Goal: Check status: Check status

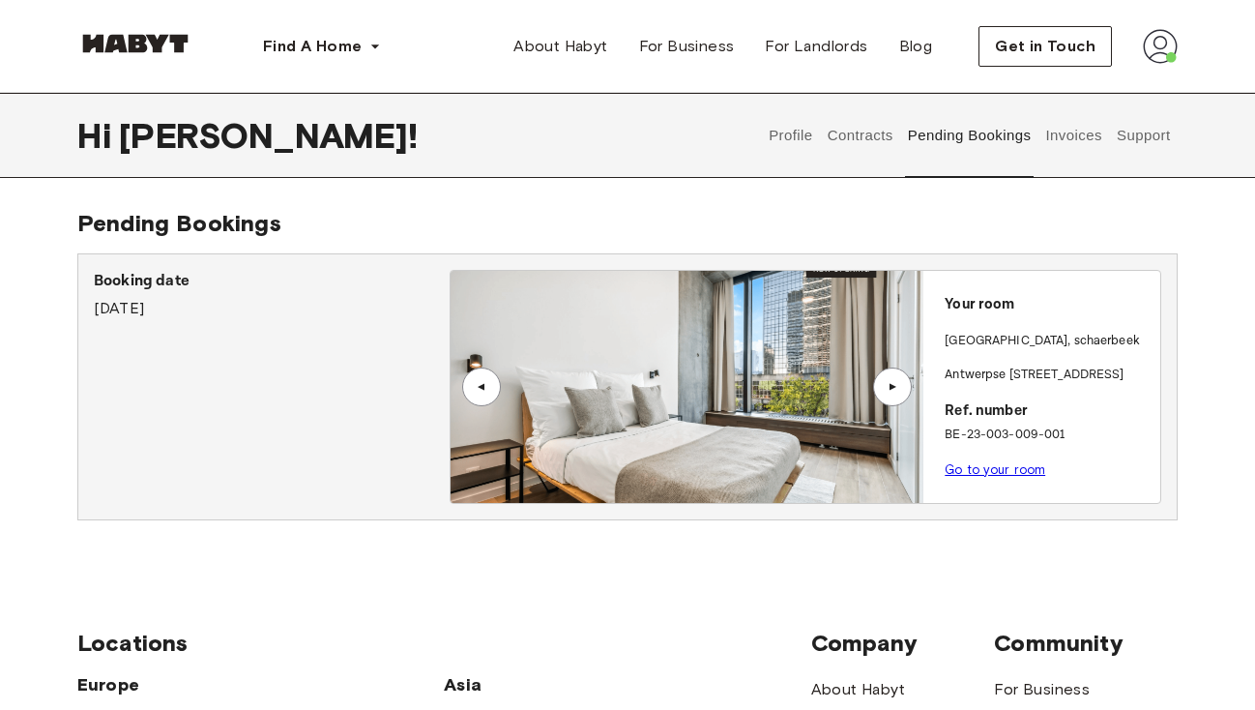
click at [1081, 136] on button "Invoices" at bounding box center [1073, 135] width 61 height 85
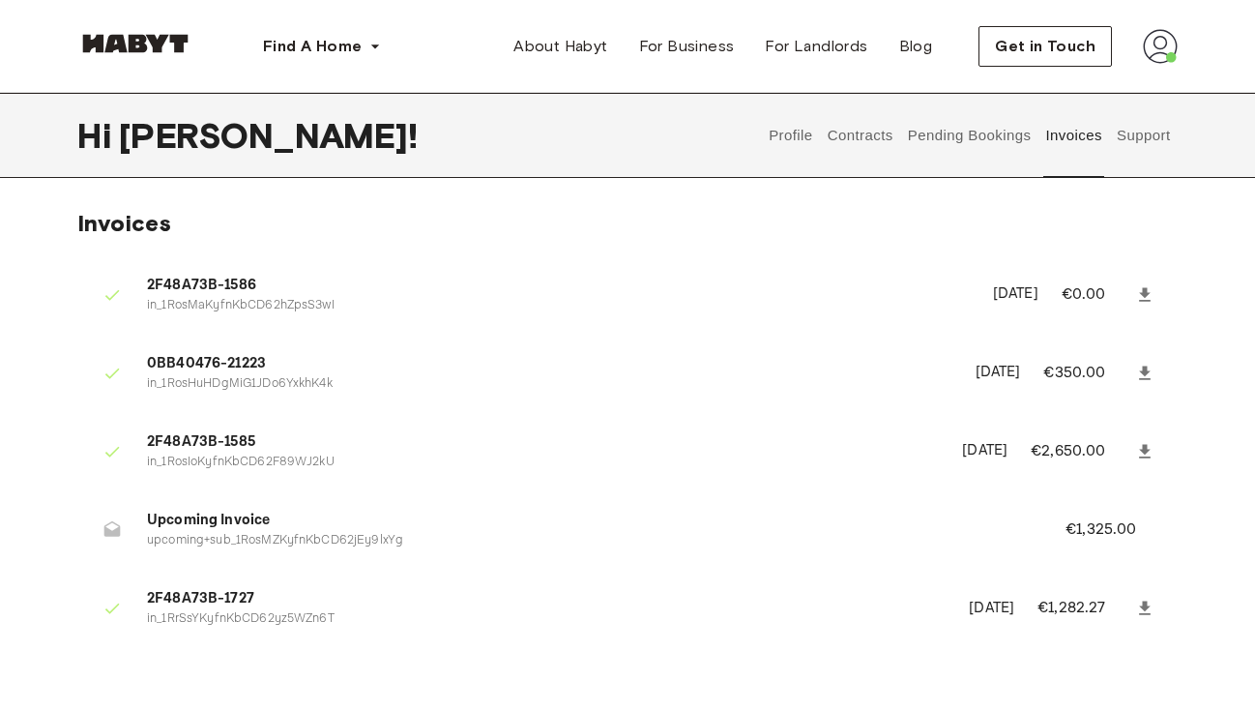
click at [1000, 131] on button "Pending Bookings" at bounding box center [969, 135] width 129 height 85
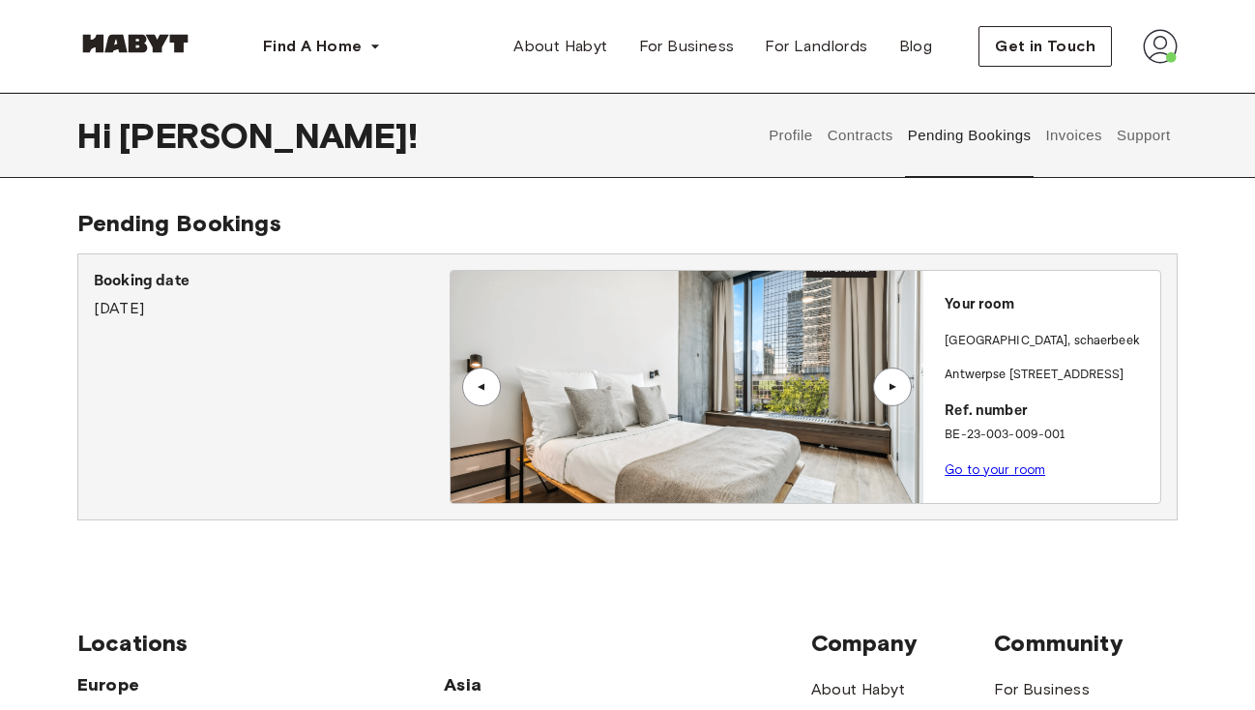
click at [892, 398] on div "▲" at bounding box center [892, 386] width 39 height 39
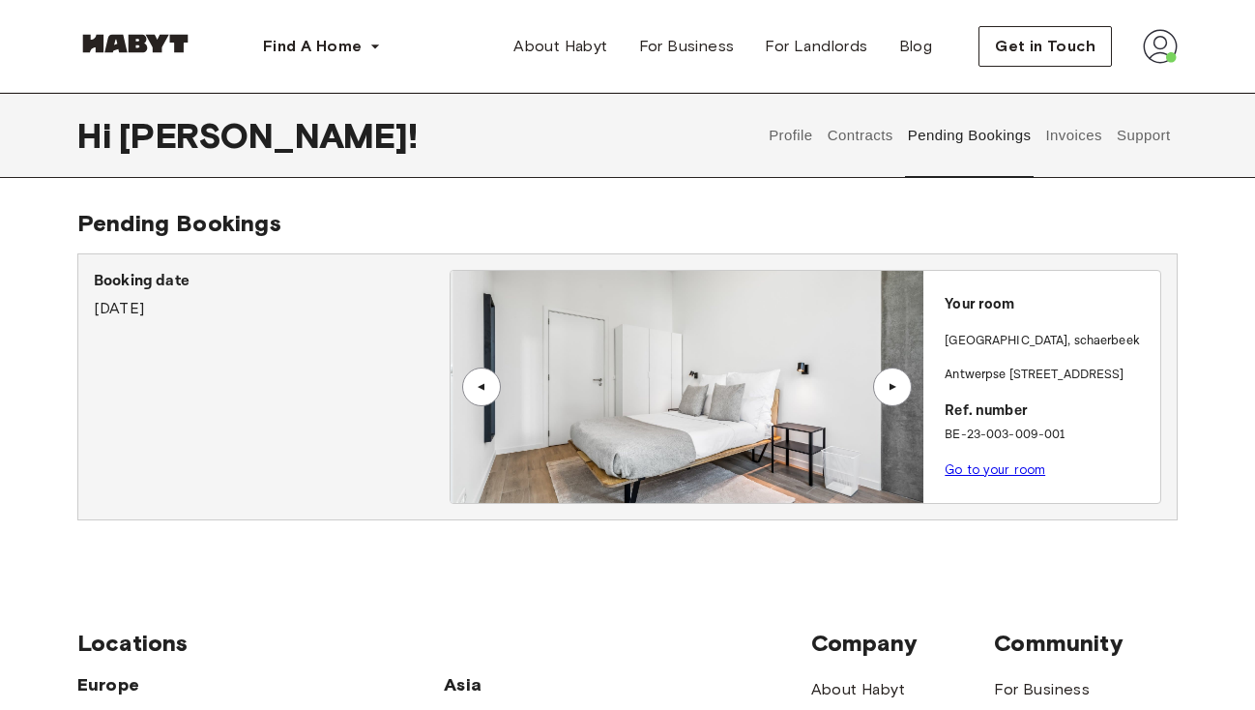
click at [892, 398] on div "▲" at bounding box center [892, 386] width 39 height 39
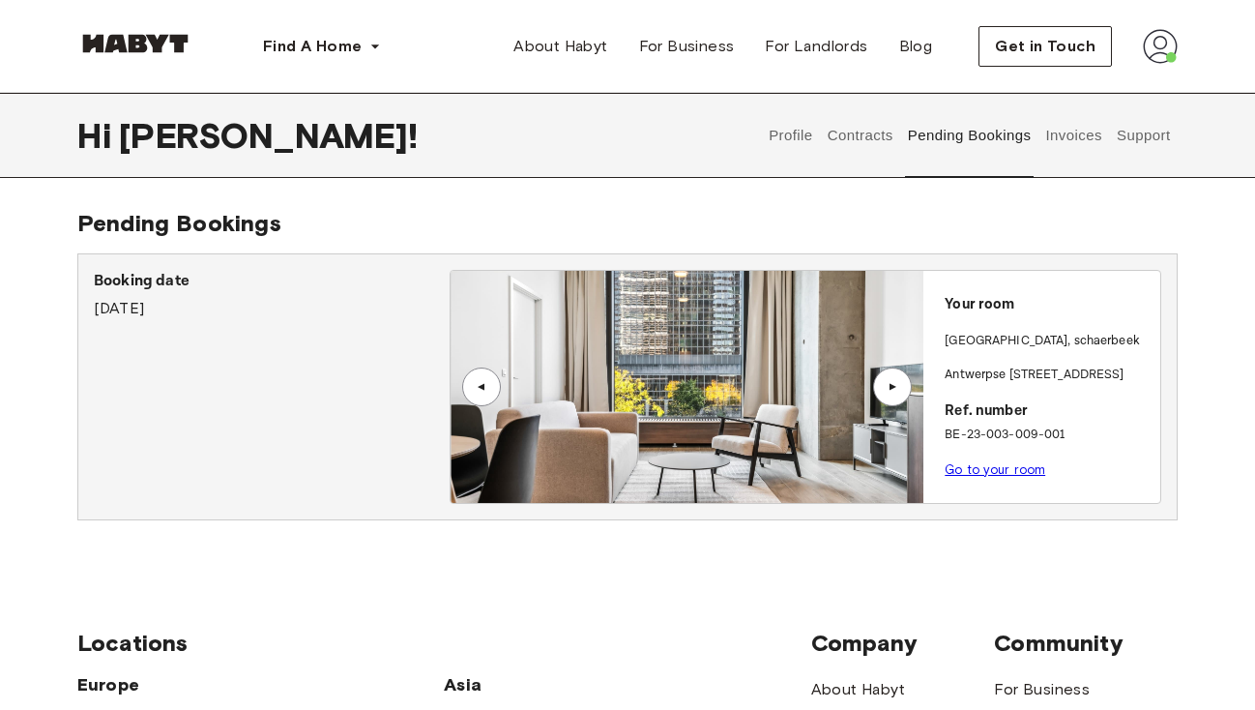
click at [893, 393] on div "▲" at bounding box center [892, 386] width 39 height 39
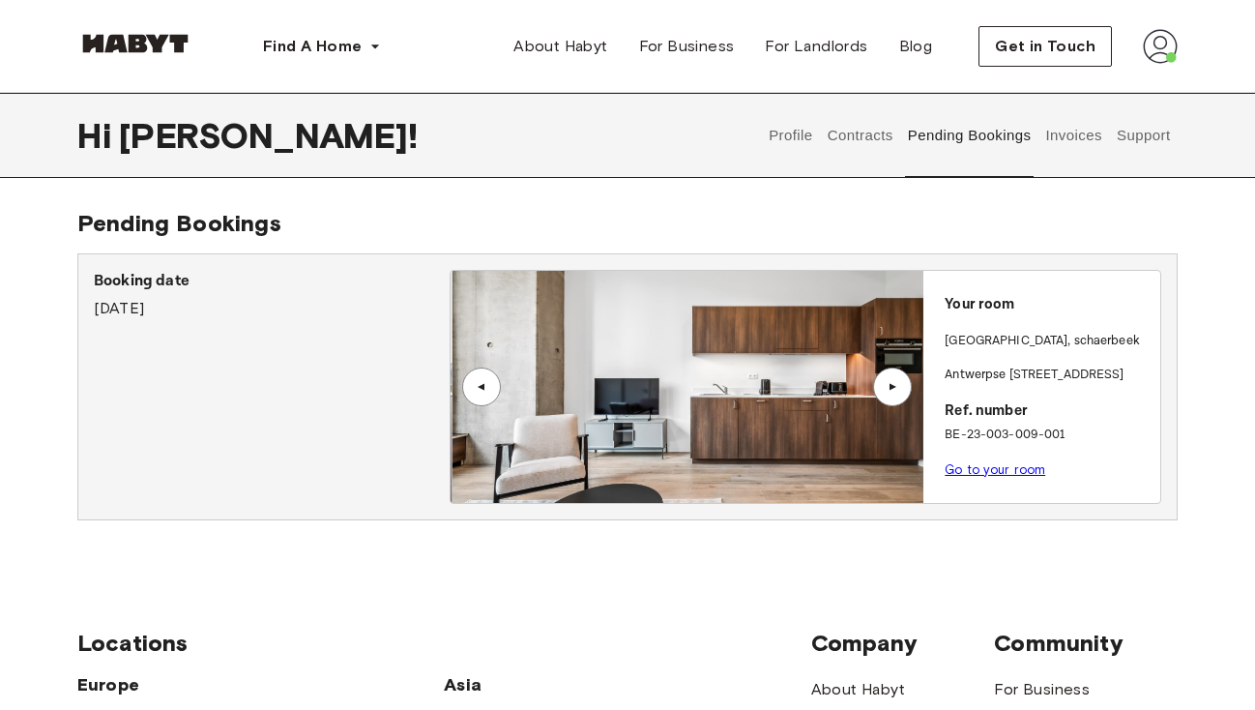
click at [893, 393] on div "▲" at bounding box center [892, 386] width 39 height 39
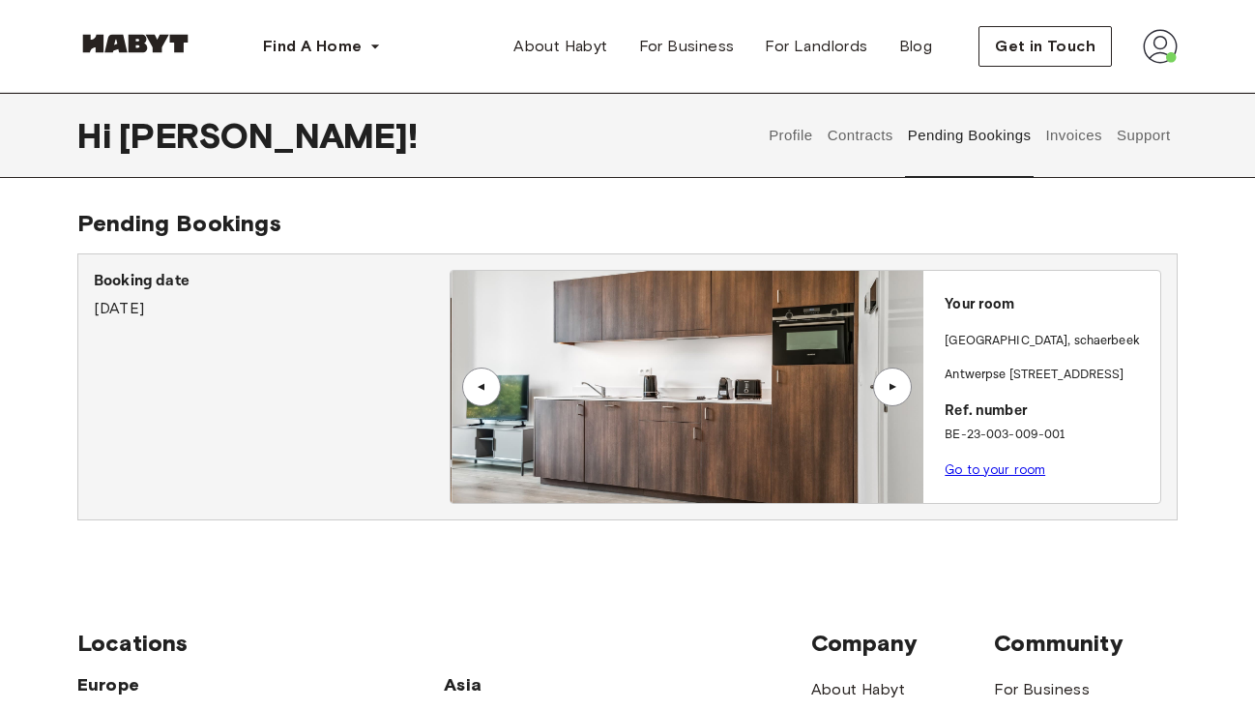
click at [893, 393] on div "▲" at bounding box center [892, 386] width 39 height 39
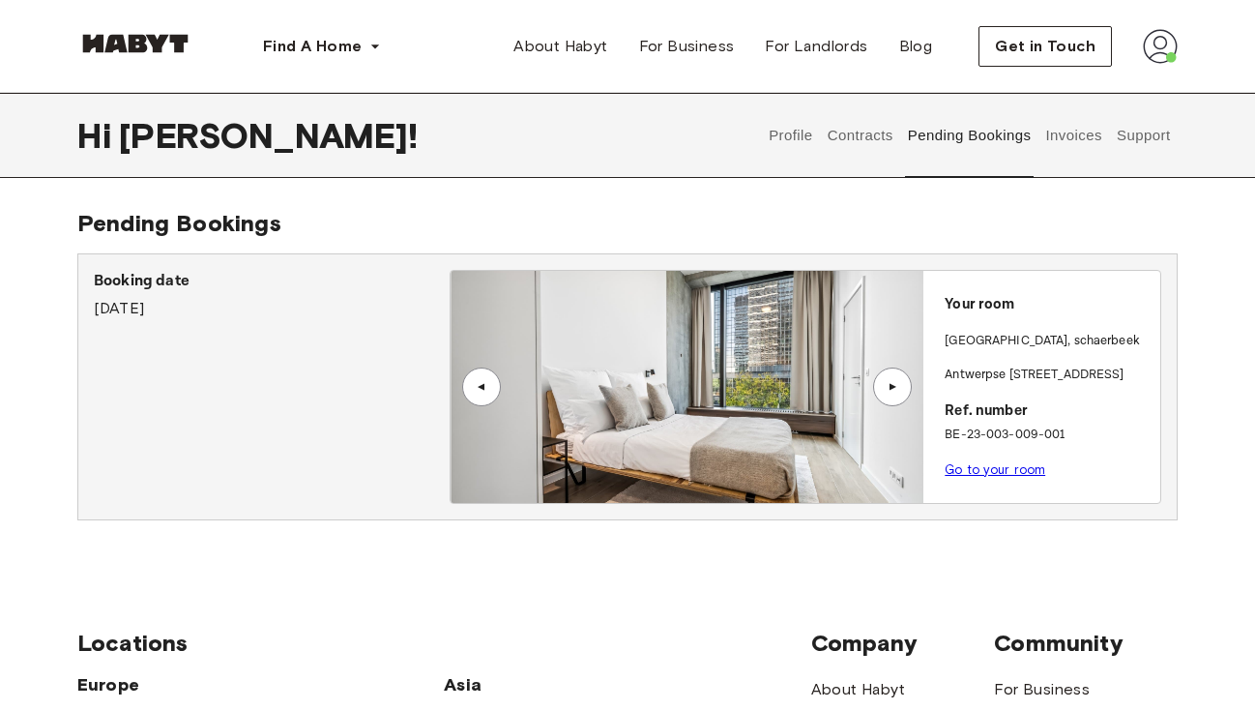
click at [893, 393] on div "▲" at bounding box center [892, 386] width 39 height 39
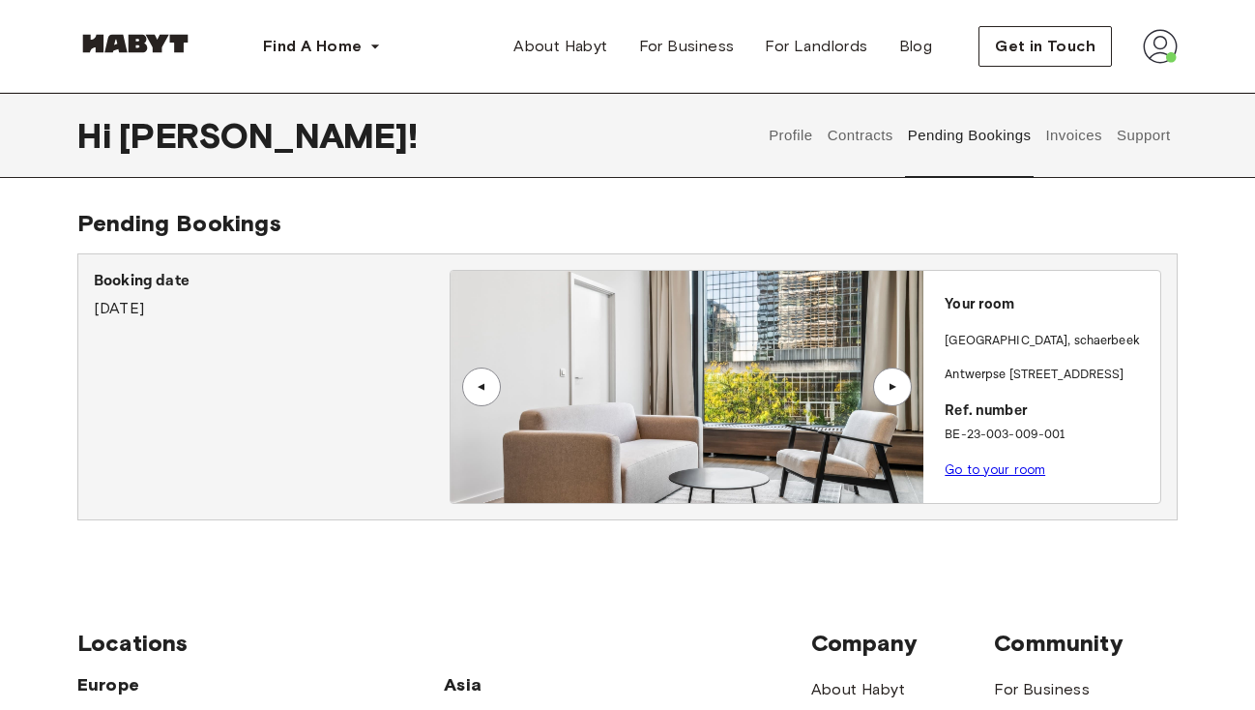
click at [893, 393] on div "▲" at bounding box center [892, 386] width 39 height 39
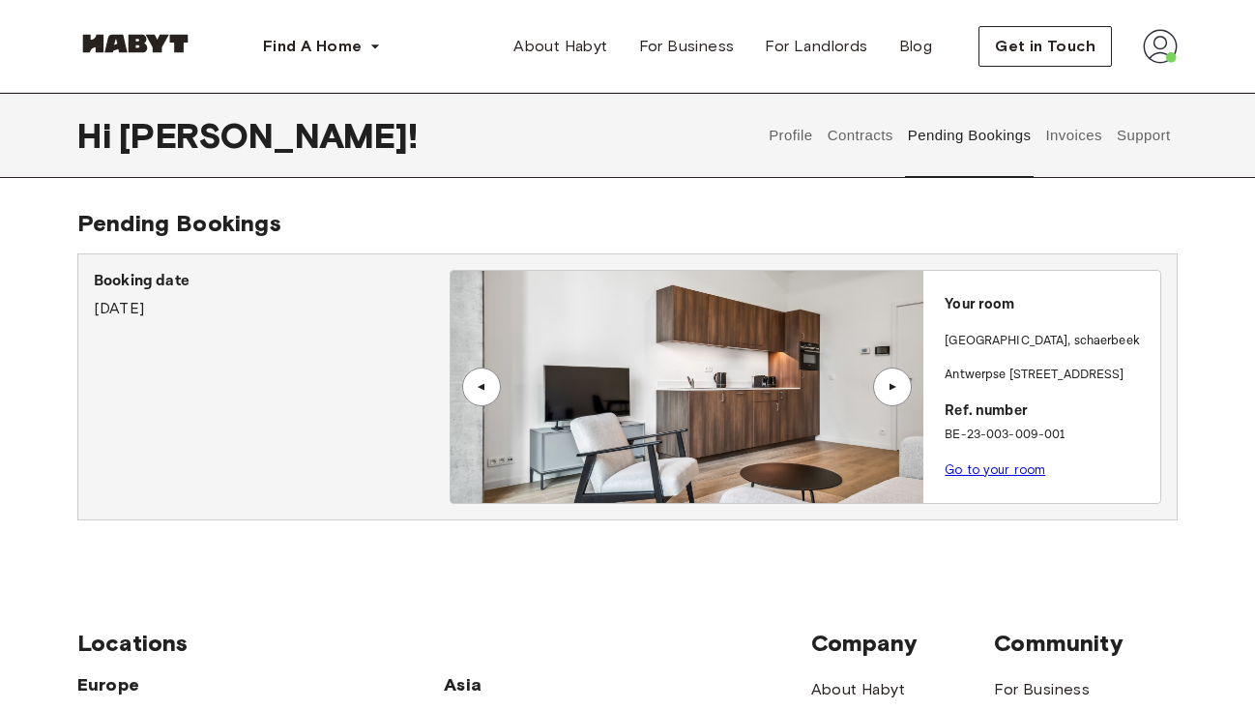
click at [893, 393] on div "▲" at bounding box center [892, 386] width 39 height 39
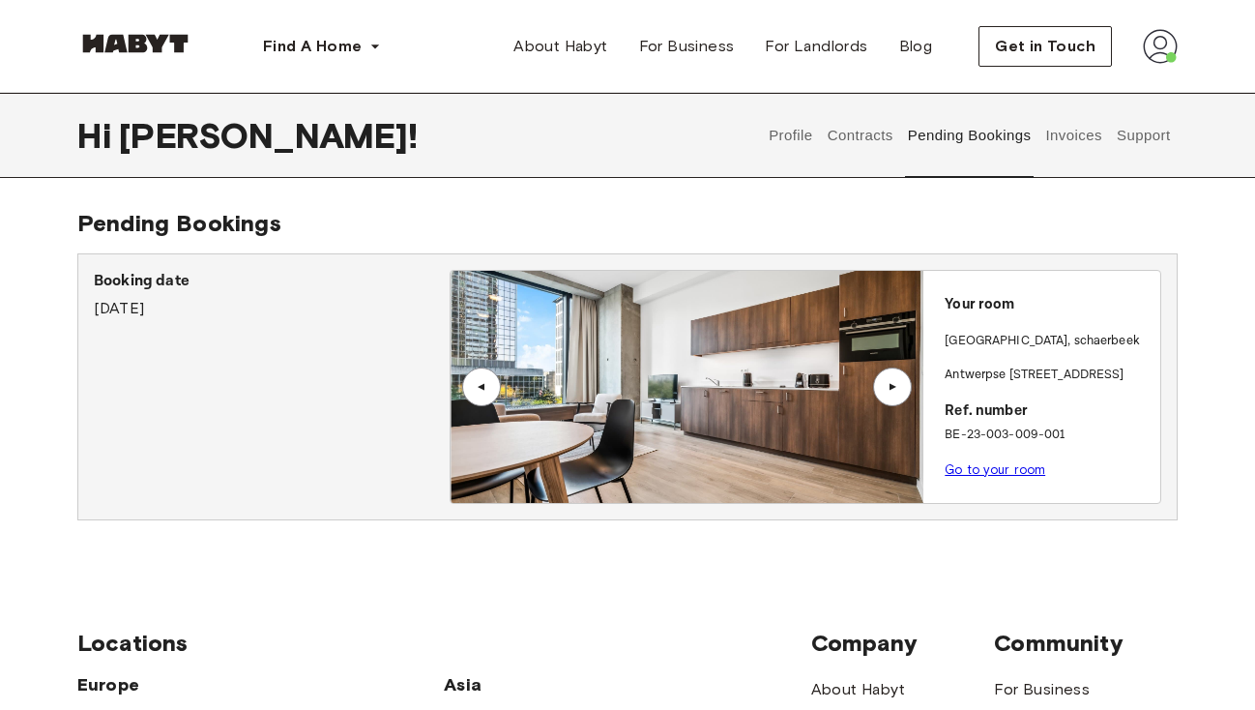
click at [893, 393] on div "▲" at bounding box center [892, 386] width 39 height 39
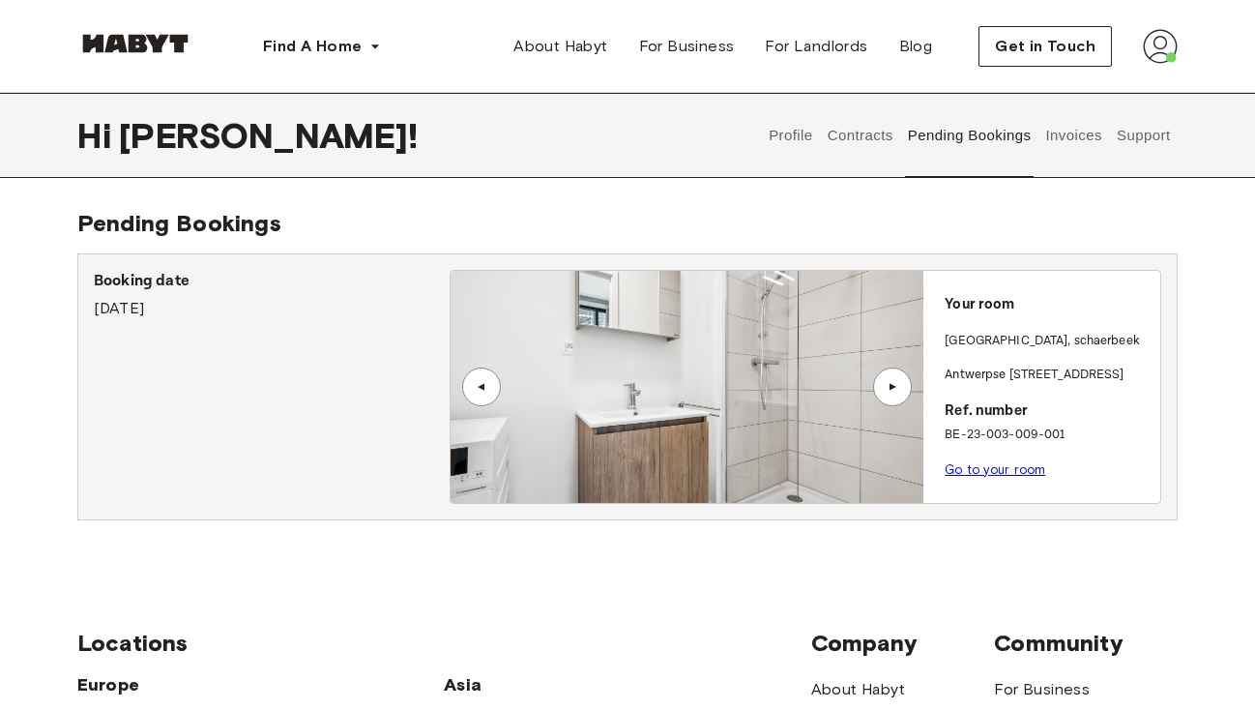
click at [893, 393] on div "▲" at bounding box center [892, 386] width 39 height 39
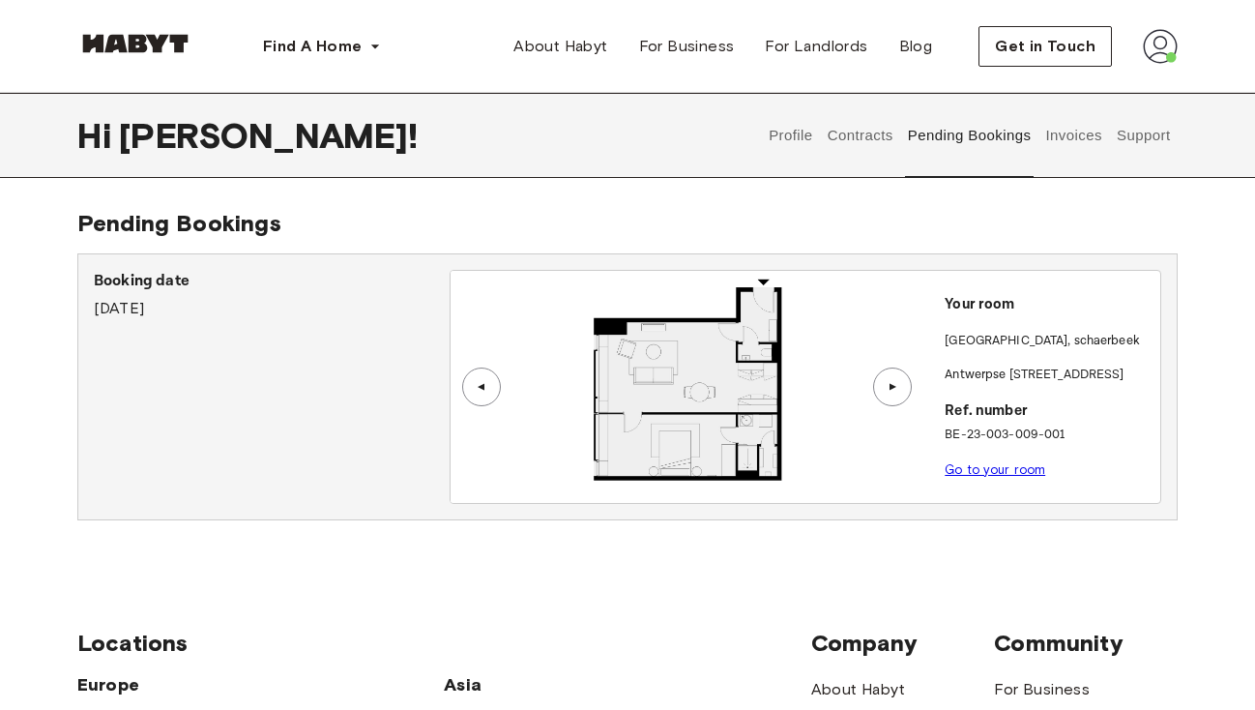
click at [889, 384] on div "▲" at bounding box center [892, 387] width 19 height 12
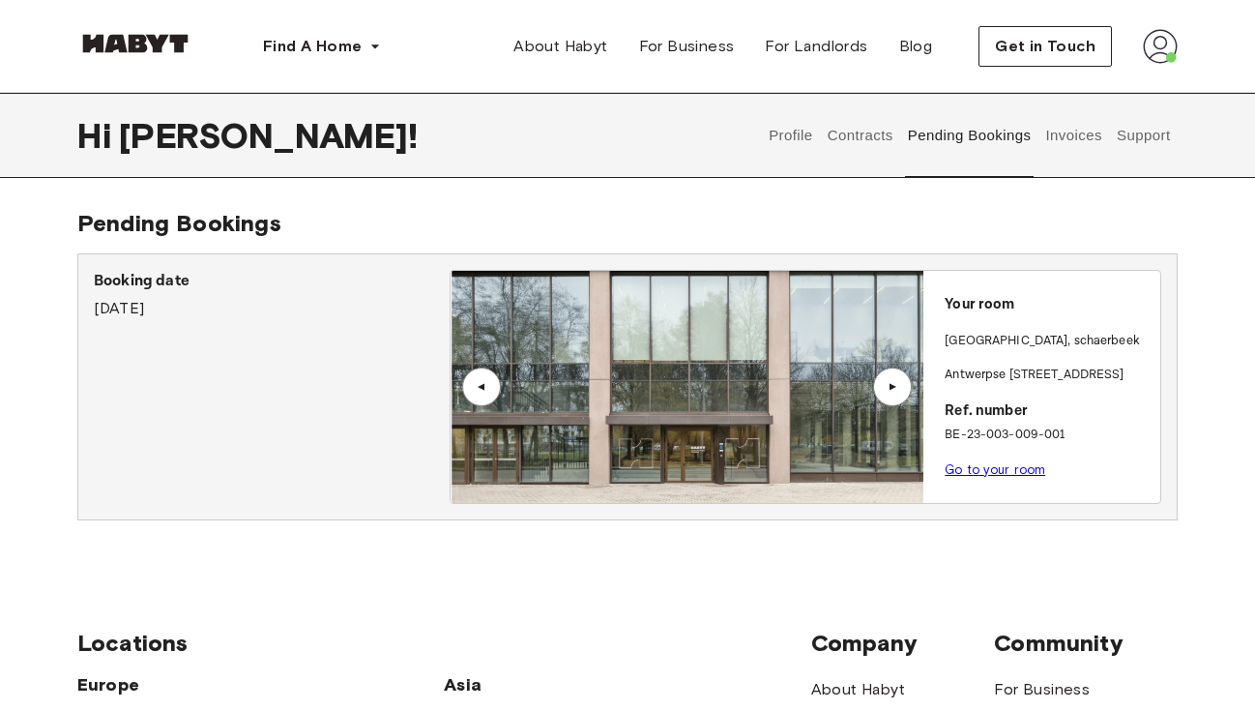
click at [889, 384] on div "▲" at bounding box center [892, 387] width 19 height 12
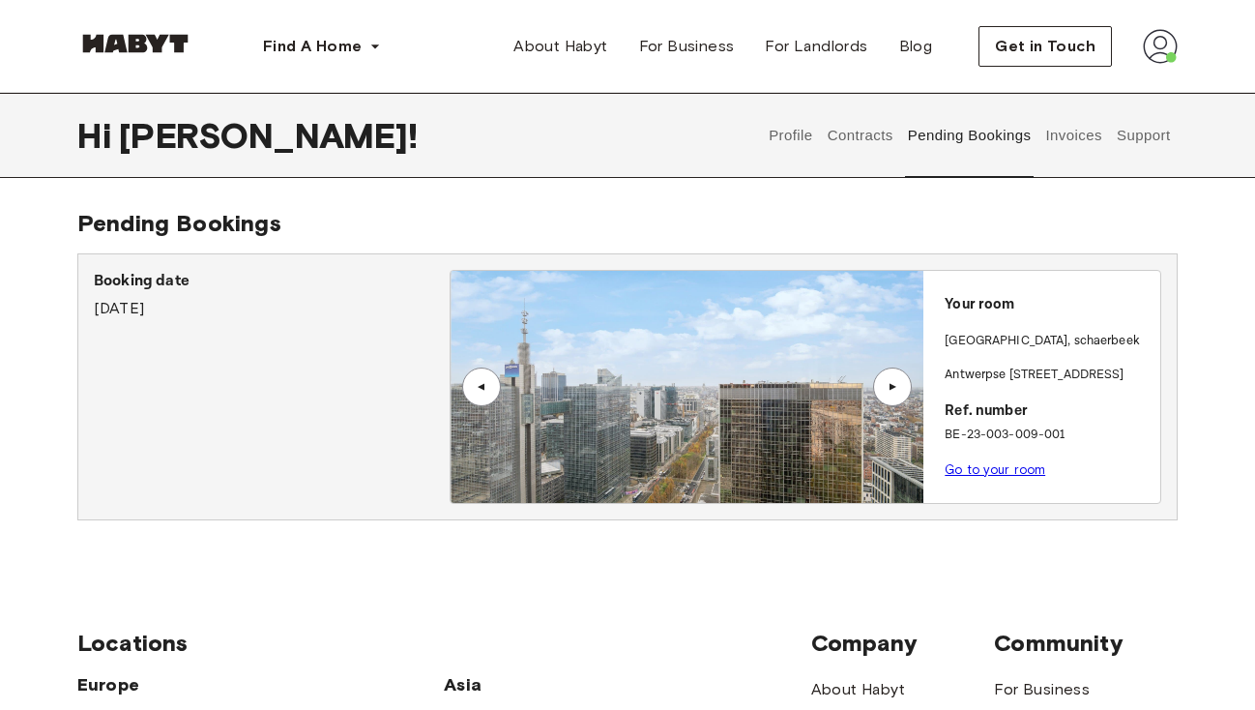
click at [889, 384] on div "▲" at bounding box center [892, 387] width 19 height 12
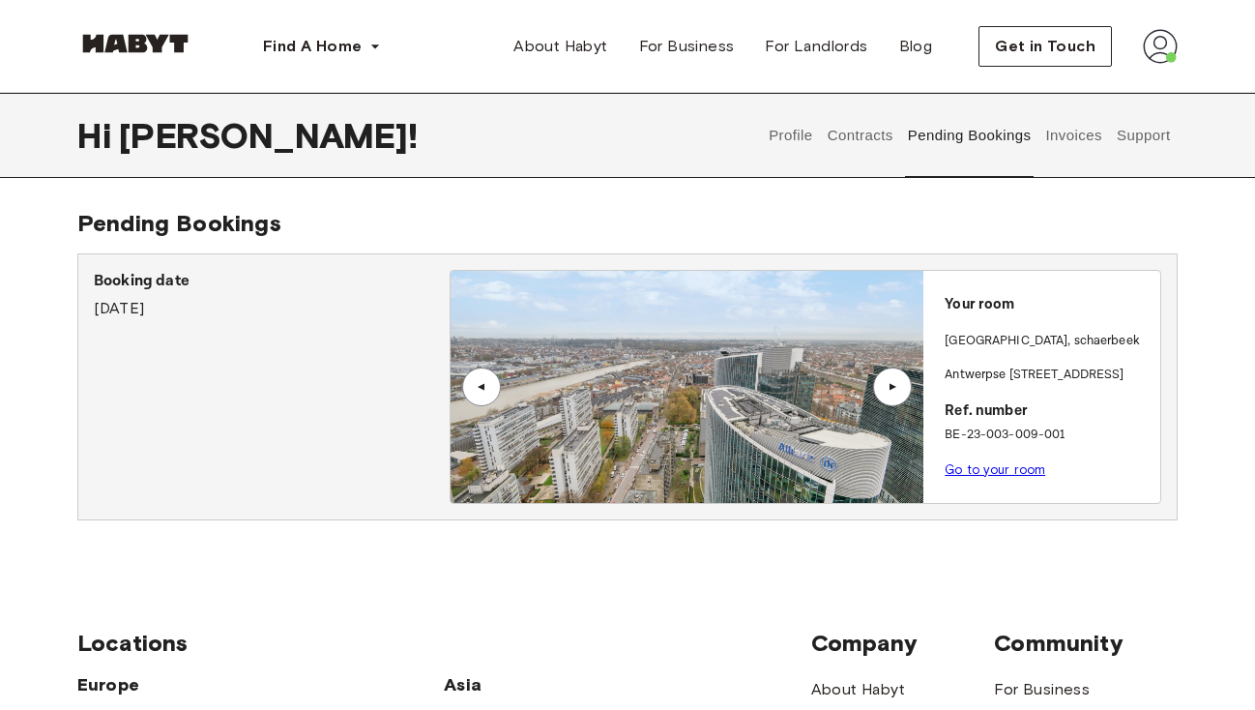
click at [894, 392] on div "▲" at bounding box center [892, 387] width 19 height 12
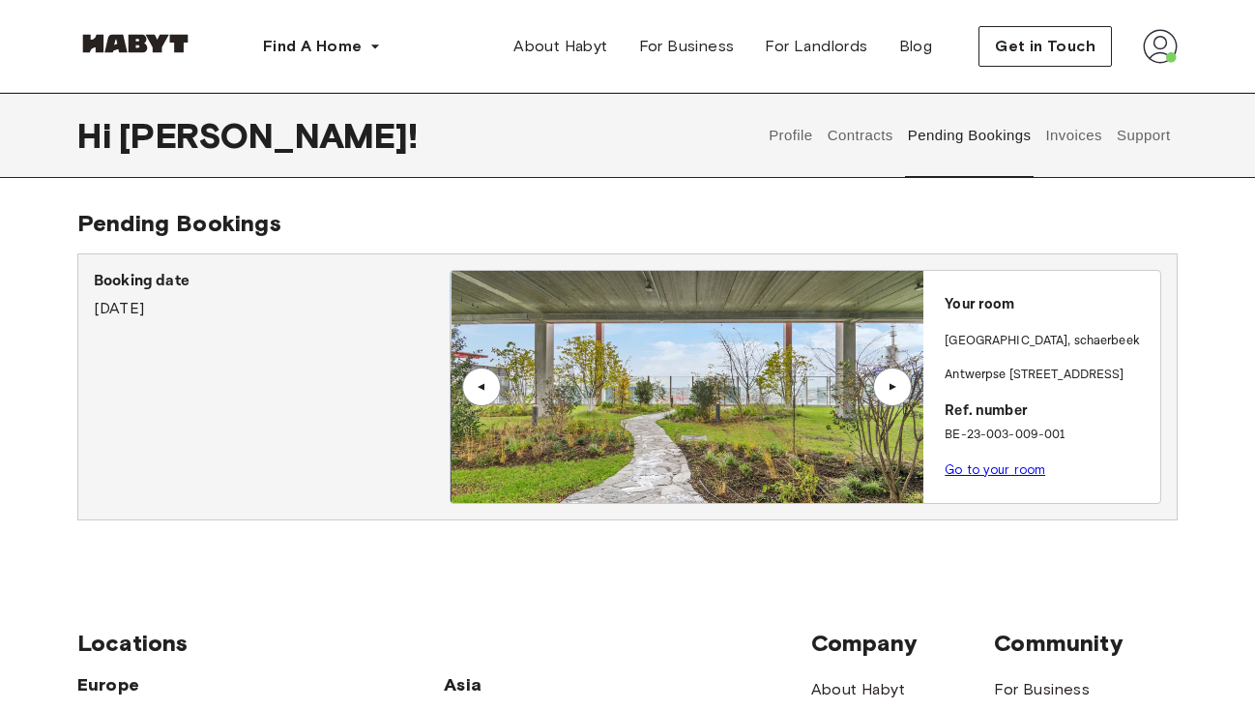
click at [894, 392] on div "▲" at bounding box center [892, 387] width 19 height 12
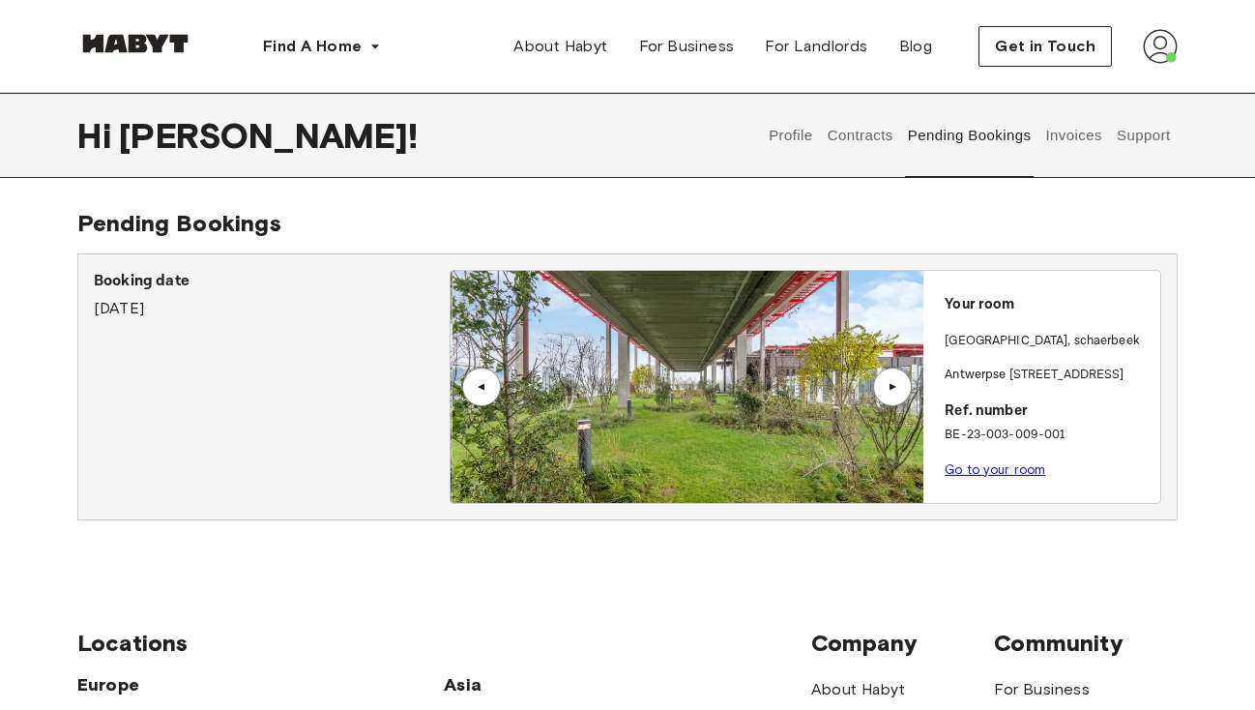
click at [894, 392] on div "▲" at bounding box center [892, 387] width 19 height 12
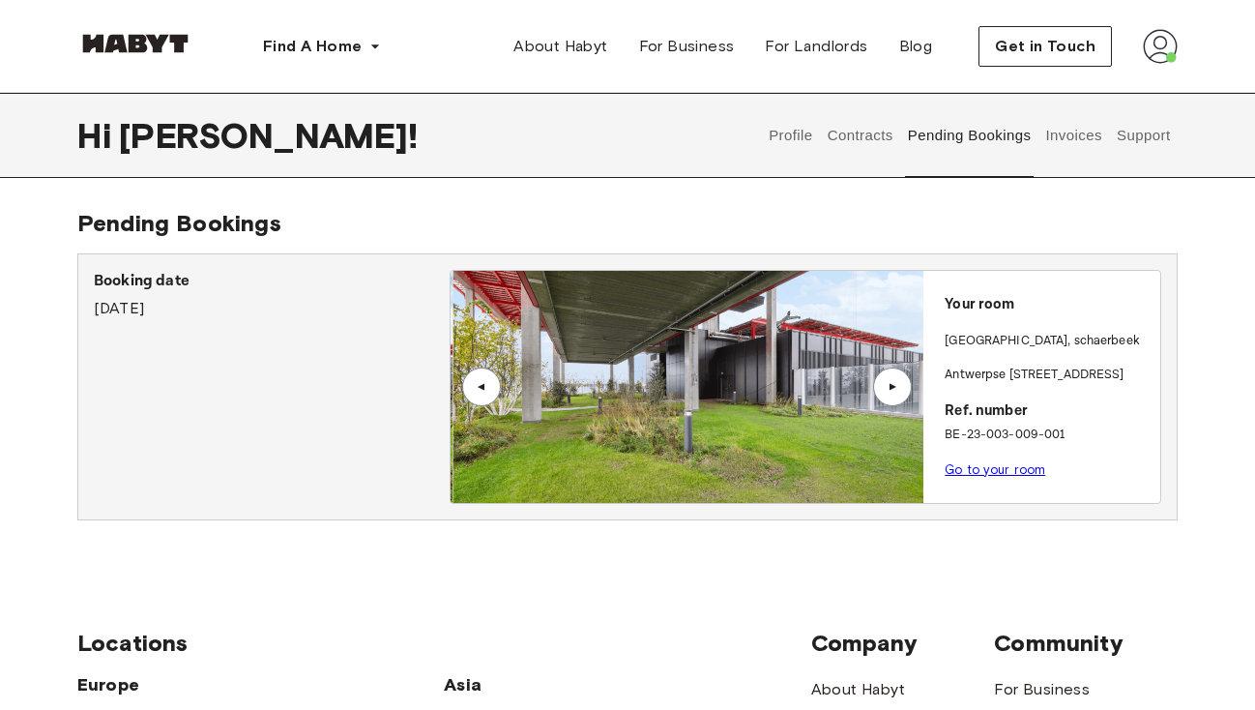
click at [894, 392] on div "▲" at bounding box center [892, 387] width 19 height 12
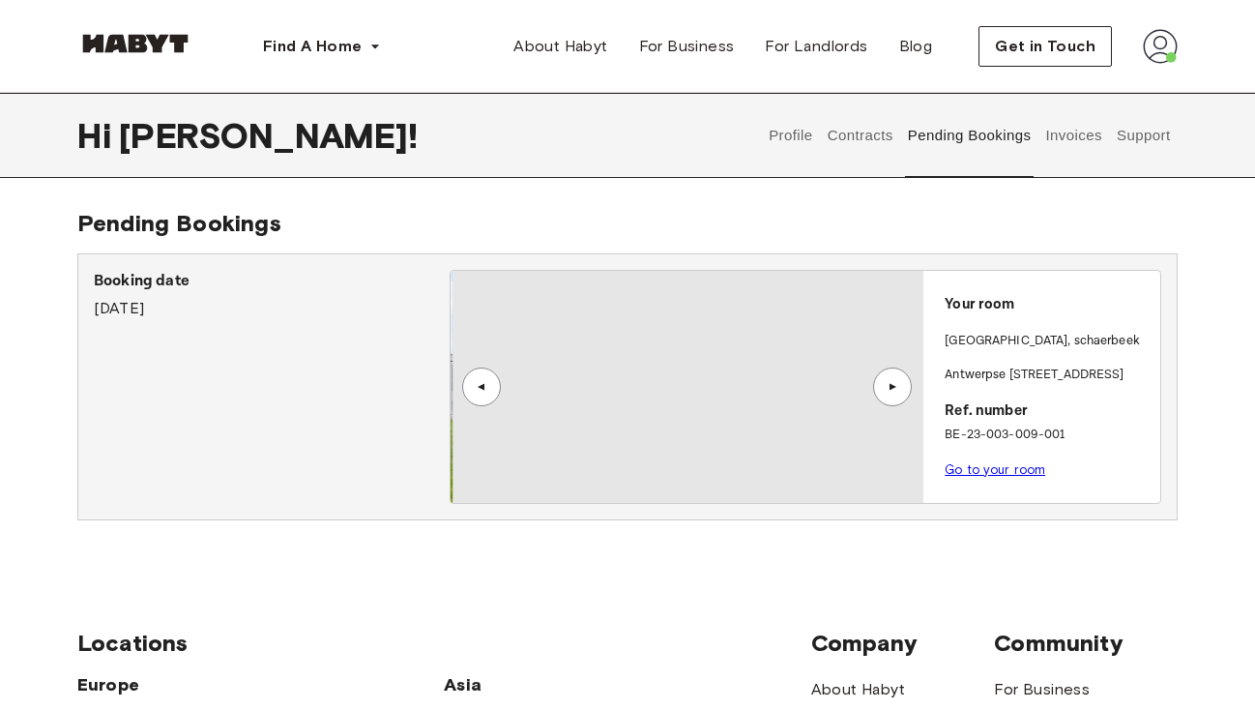
click at [894, 392] on div "▲" at bounding box center [892, 387] width 19 height 12
